Goal: Information Seeking & Learning: Learn about a topic

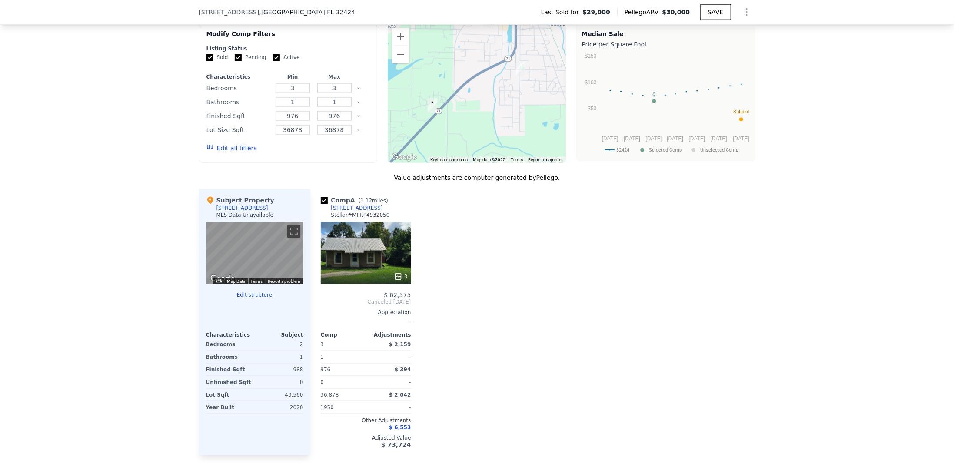
scroll to position [706, 0]
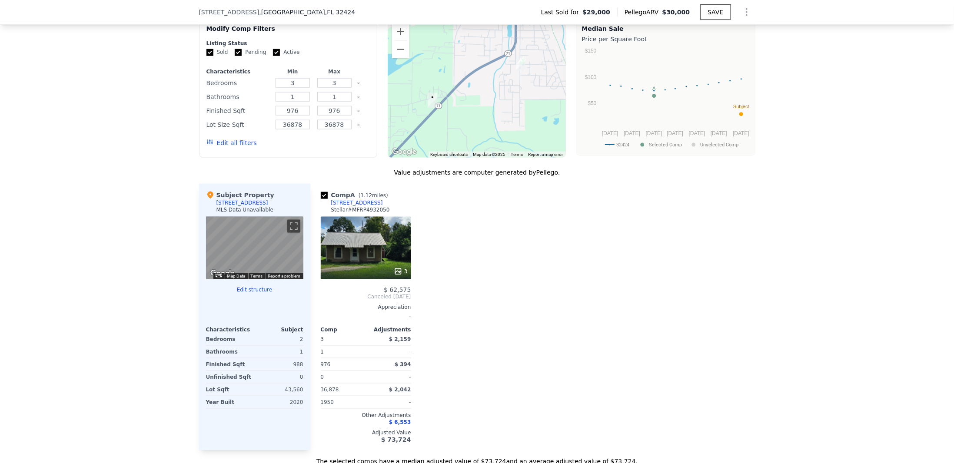
click at [365, 248] on div "3" at bounding box center [366, 248] width 90 height 63
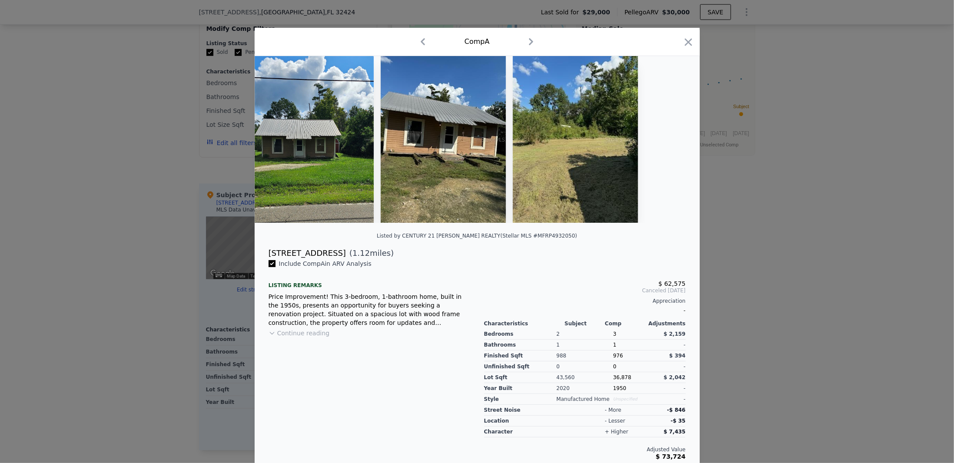
scroll to position [2, 0]
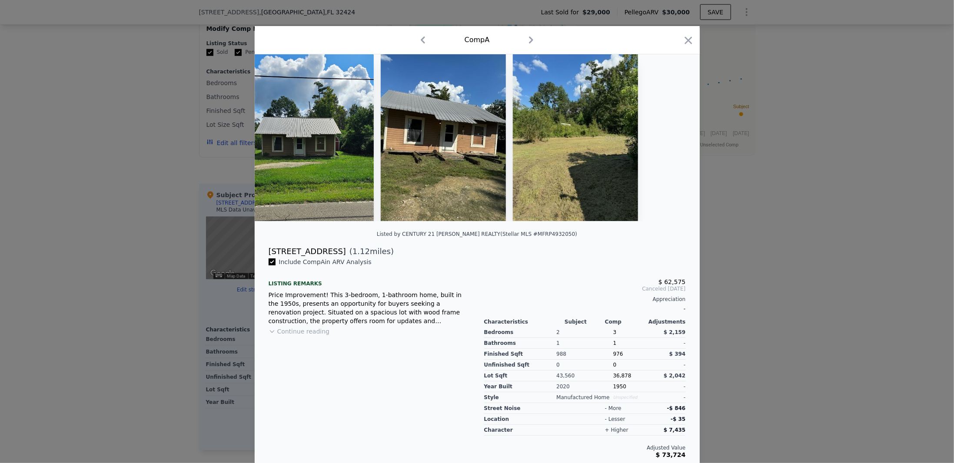
click at [310, 329] on button "Continue reading" at bounding box center [299, 331] width 61 height 9
click at [335, 145] on img at bounding box center [314, 137] width 119 height 167
click at [545, 151] on img at bounding box center [575, 137] width 125 height 167
click at [684, 37] on icon "button" at bounding box center [688, 40] width 12 height 12
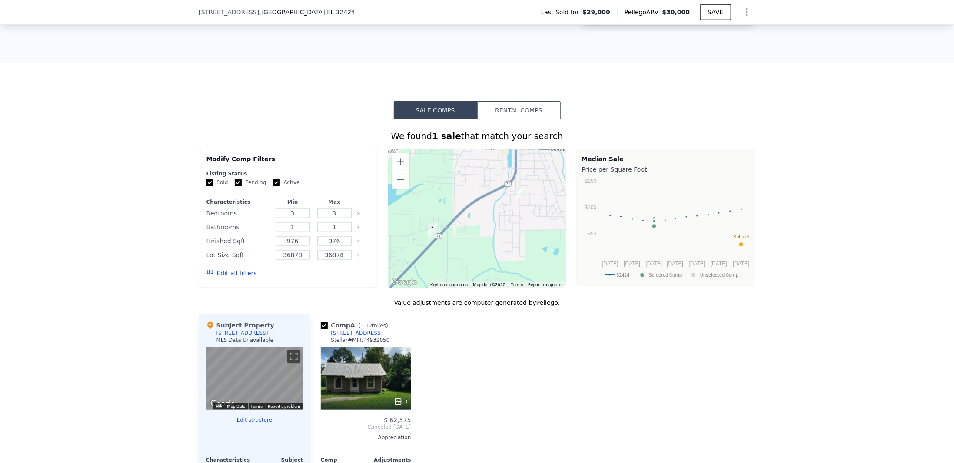
scroll to position [504, 0]
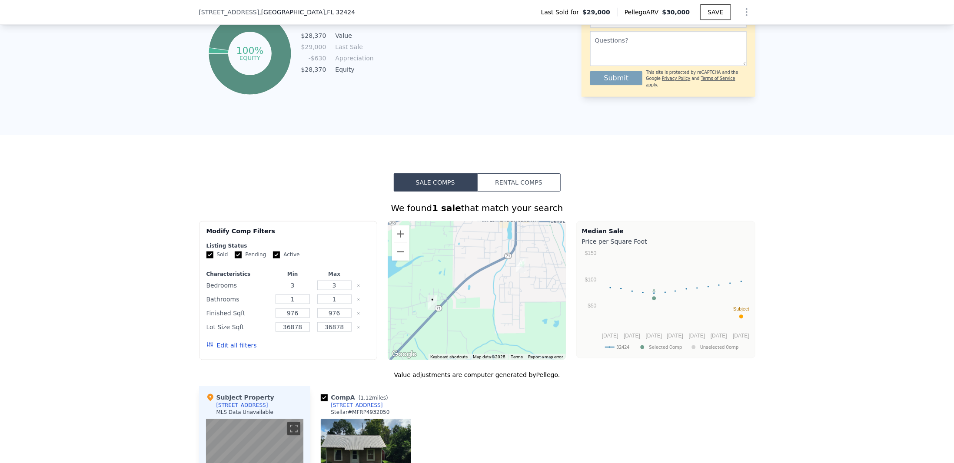
drag, startPoint x: 296, startPoint y: 289, endPoint x: 278, endPoint y: 294, distance: 18.6
click at [278, 290] on input "3" at bounding box center [293, 286] width 34 height 10
type input "1"
drag, startPoint x: 297, startPoint y: 319, endPoint x: 276, endPoint y: 319, distance: 20.9
click at [276, 318] on input "976" at bounding box center [293, 314] width 34 height 10
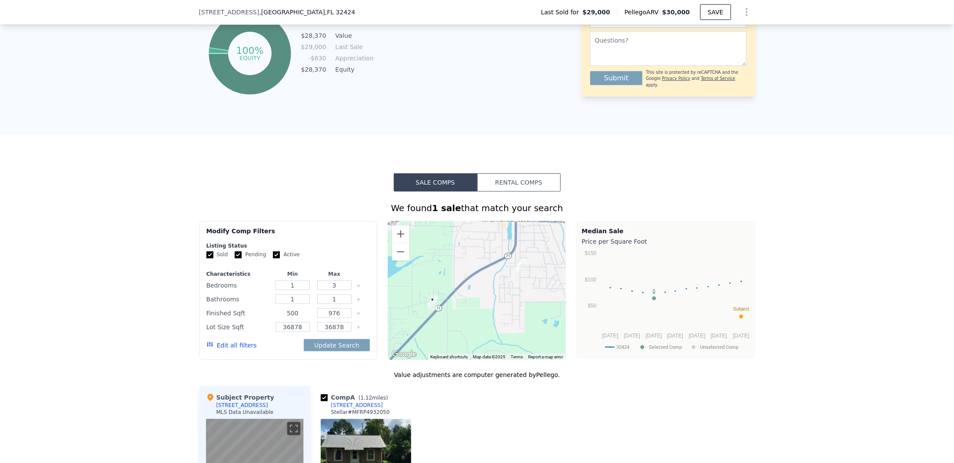
type input "500"
click at [331, 318] on input "976" at bounding box center [334, 314] width 34 height 10
drag, startPoint x: 329, startPoint y: 320, endPoint x: 325, endPoint y: 319, distance: 4.5
click at [325, 318] on input "976" at bounding box center [334, 314] width 34 height 10
type input "1576"
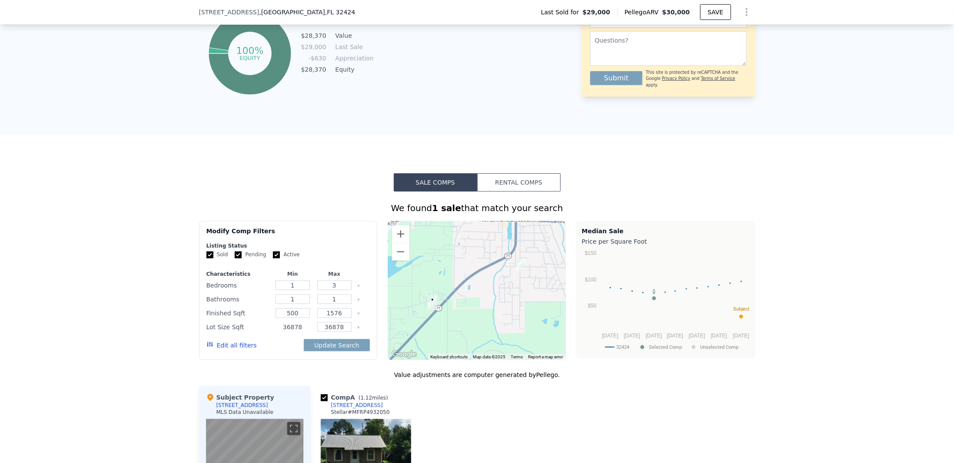
drag, startPoint x: 287, startPoint y: 331, endPoint x: 278, endPoint y: 331, distance: 9.1
click at [278, 331] on input "36878" at bounding box center [293, 327] width 34 height 10
type input "878"
click at [323, 329] on input "36878" at bounding box center [334, 327] width 34 height 10
type input "96878"
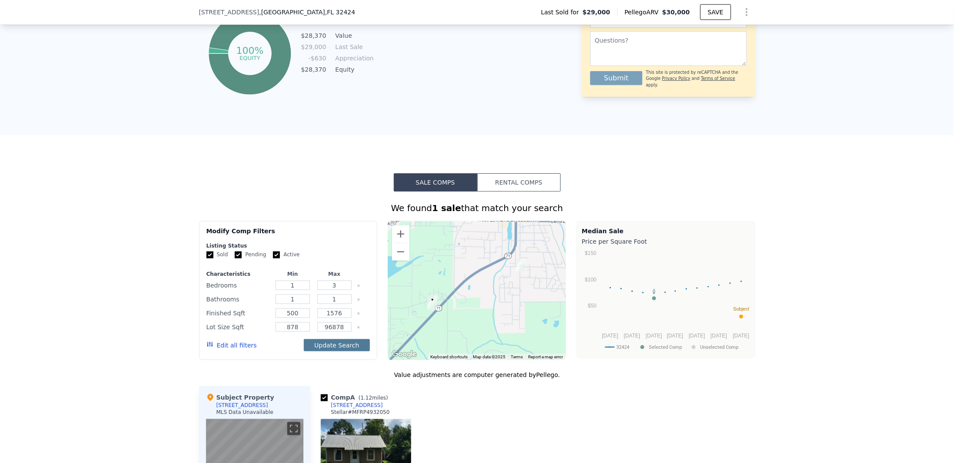
click at [319, 349] on button "Update Search" at bounding box center [337, 345] width 66 height 12
click at [232, 348] on button "Edit all filters" at bounding box center [231, 345] width 50 height 9
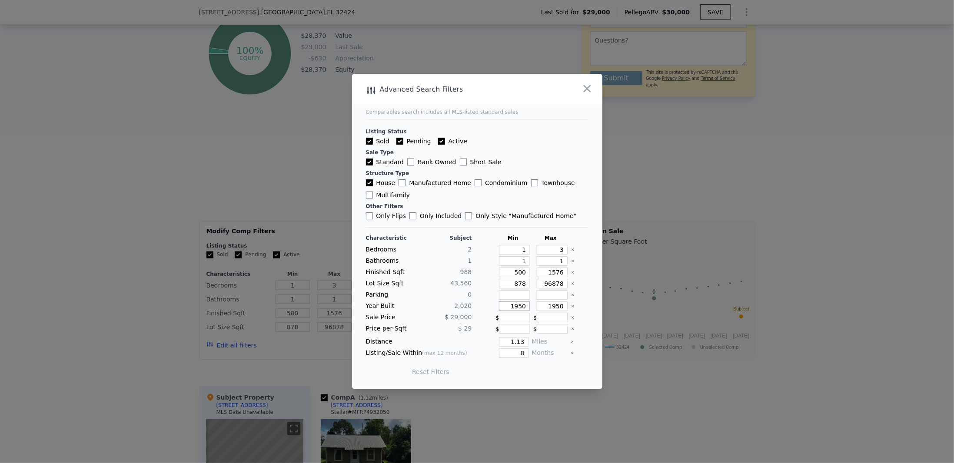
click at [517, 306] on input "1950" at bounding box center [514, 307] width 31 height 10
click at [517, 305] on input "1950" at bounding box center [514, 307] width 31 height 10
drag, startPoint x: 525, startPoint y: 305, endPoint x: 511, endPoint y: 305, distance: 13.5
click at [511, 305] on input "0" at bounding box center [514, 307] width 31 height 10
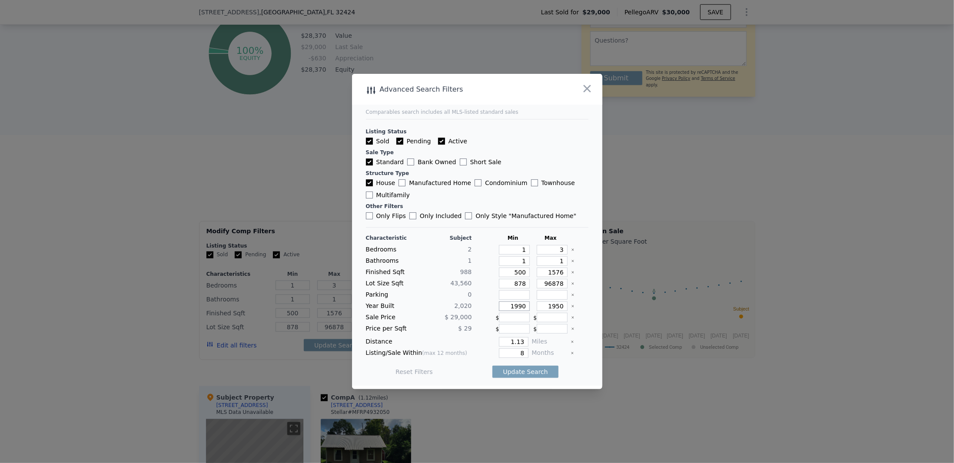
type input "1990"
drag, startPoint x: 543, startPoint y: 303, endPoint x: 559, endPoint y: 306, distance: 16.7
click at [559, 306] on input "1950" at bounding box center [552, 307] width 31 height 10
drag, startPoint x: 498, startPoint y: 341, endPoint x: 520, endPoint y: 340, distance: 22.2
click at [520, 340] on input "1.13" at bounding box center [513, 342] width 29 height 10
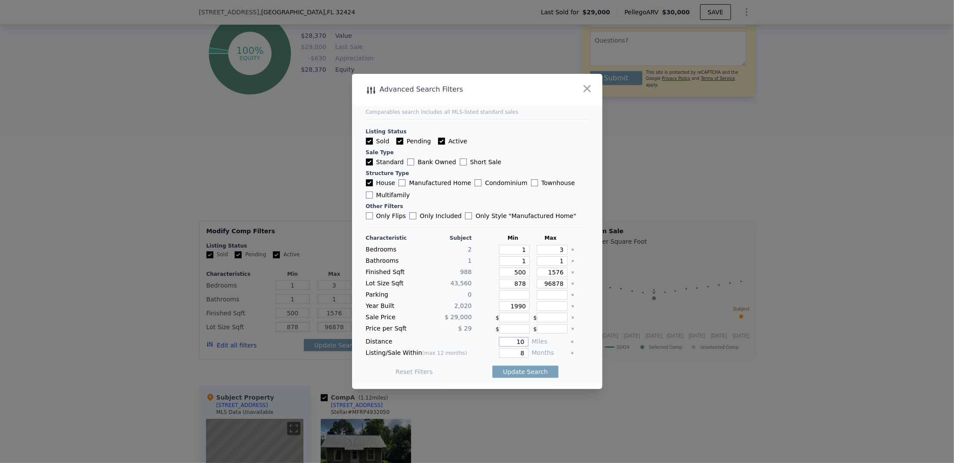
type input "10"
drag, startPoint x: 516, startPoint y: 351, endPoint x: 525, endPoint y: 350, distance: 9.2
click at [525, 350] on div "Listing/Sale Within (max 12 months) 8 Months" at bounding box center [477, 354] width 222 height 10
type input "12"
click at [517, 369] on button "Update Search" at bounding box center [525, 372] width 66 height 12
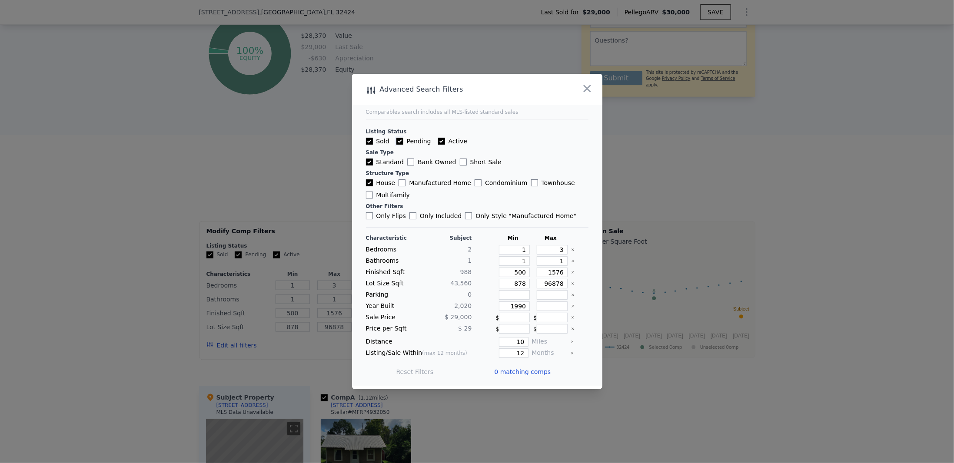
click at [399, 143] on input "Pending" at bounding box center [399, 141] width 7 height 7
checkbox input "false"
click at [438, 141] on input "Active" at bounding box center [441, 141] width 7 height 7
checkbox input "false"
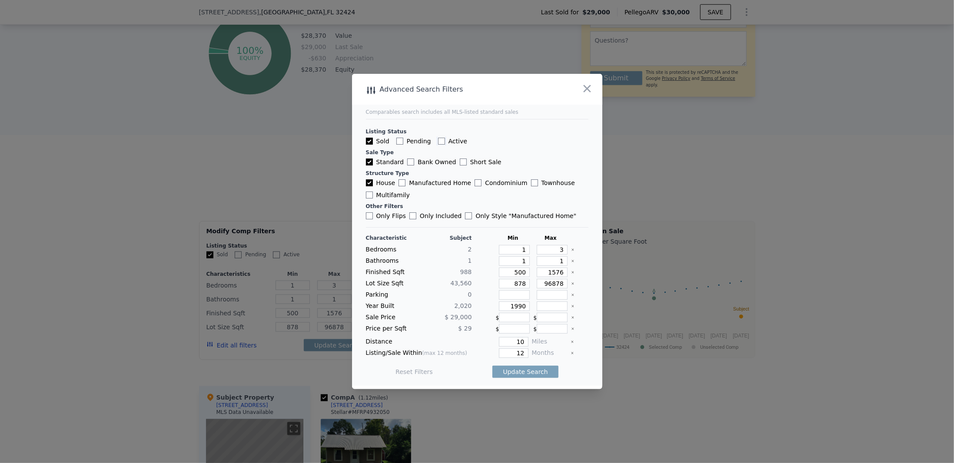
checkbox input "false"
drag, startPoint x: 517, startPoint y: 251, endPoint x: 528, endPoint y: 250, distance: 11.3
click at [528, 250] on div "Bedrooms 2 1 3" at bounding box center [477, 250] width 222 height 10
drag, startPoint x: 510, startPoint y: 260, endPoint x: 521, endPoint y: 261, distance: 11.3
click at [521, 261] on input "1" at bounding box center [514, 261] width 31 height 10
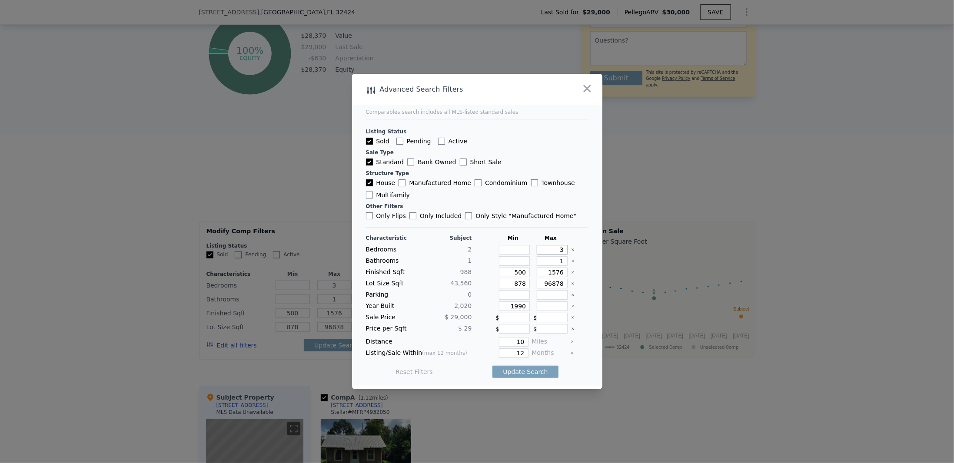
drag, startPoint x: 545, startPoint y: 250, endPoint x: 574, endPoint y: 252, distance: 28.3
click at [574, 252] on div "Bedrooms 2 3" at bounding box center [477, 250] width 222 height 10
drag, startPoint x: 547, startPoint y: 261, endPoint x: 574, endPoint y: 265, distance: 27.2
click at [574, 265] on div "Bathrooms 1 1" at bounding box center [477, 261] width 222 height 10
drag, startPoint x: 513, startPoint y: 344, endPoint x: 521, endPoint y: 343, distance: 7.4
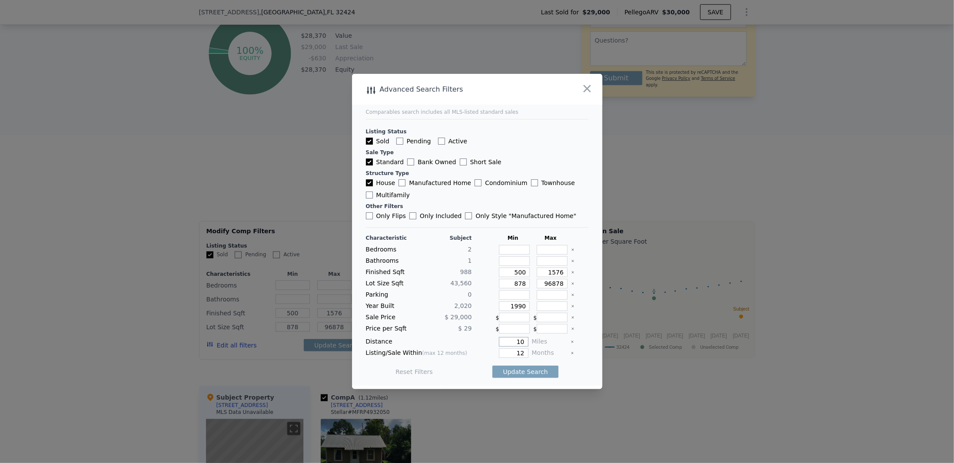
click at [521, 343] on input "10" at bounding box center [513, 342] width 29 height 10
type input "50"
click at [515, 370] on button "Update Search" at bounding box center [525, 372] width 66 height 12
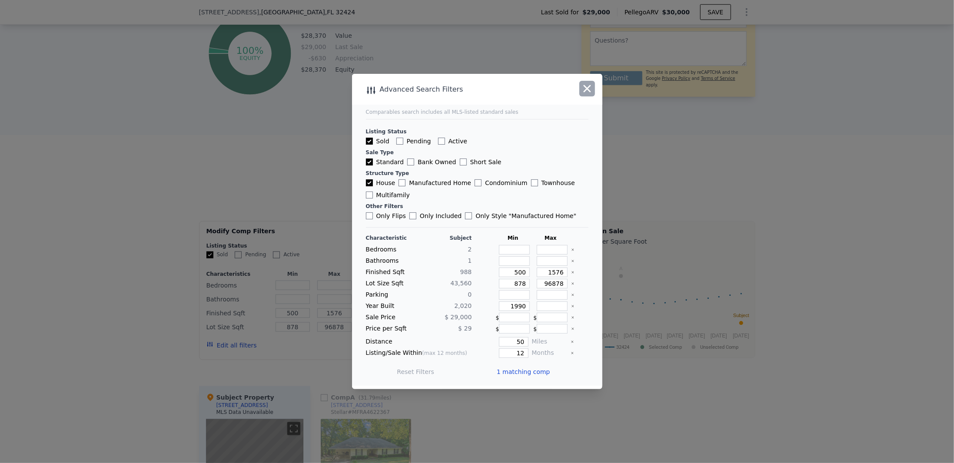
click at [589, 94] on icon "button" at bounding box center [587, 89] width 12 height 12
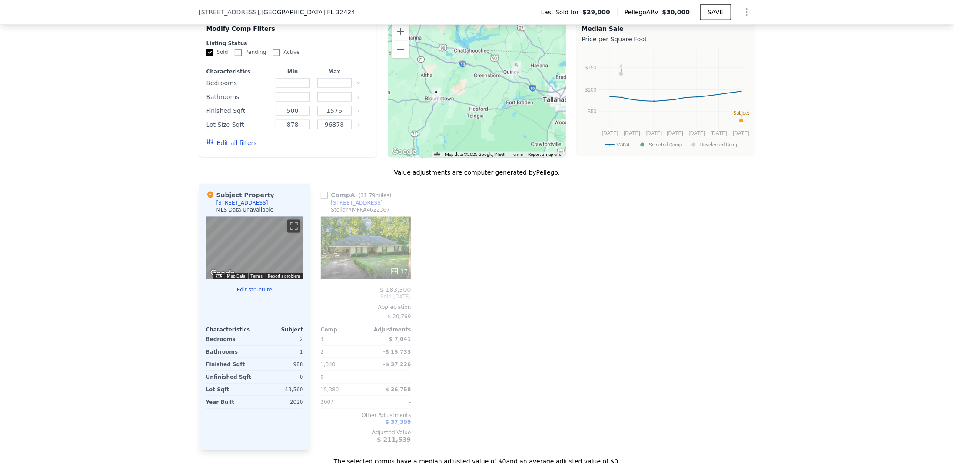
scroll to position [605, 0]
